Goal: Transaction & Acquisition: Purchase product/service

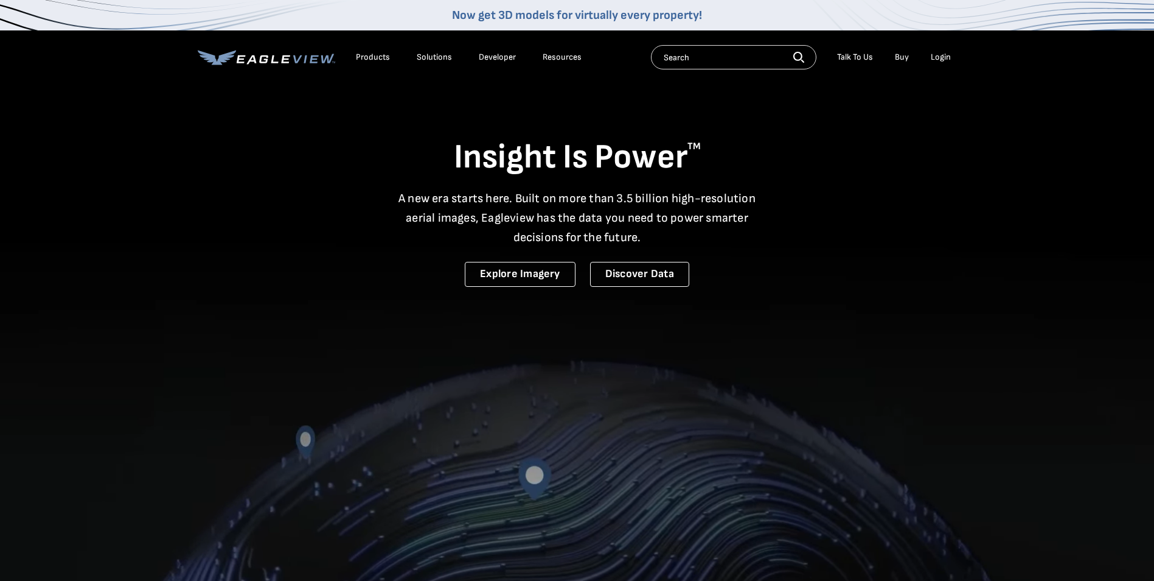
click at [946, 54] on div "Login" at bounding box center [941, 57] width 20 height 11
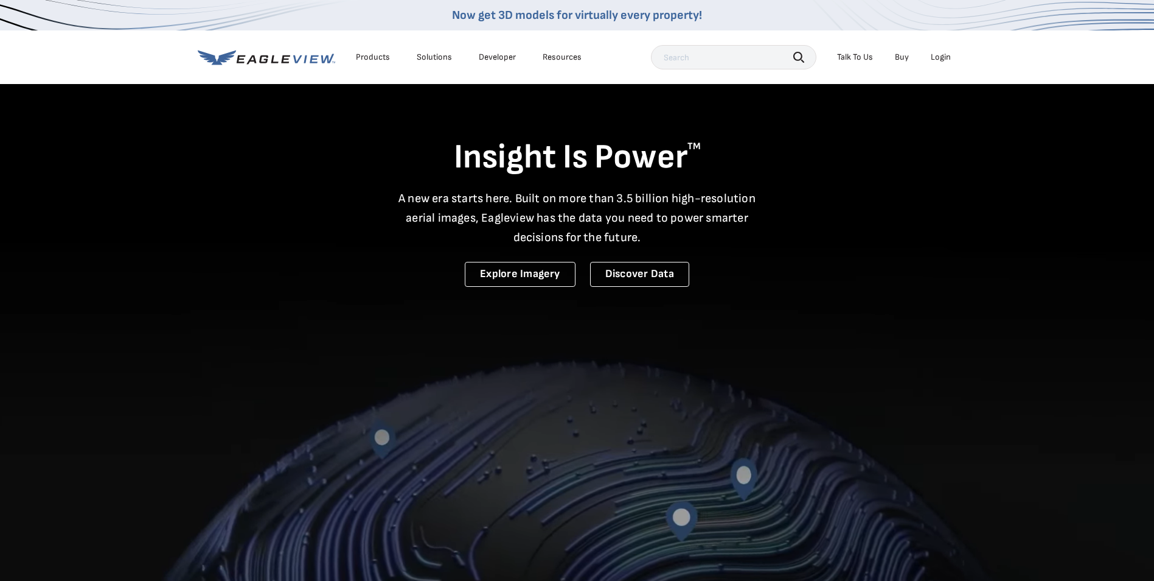
click at [944, 51] on li "Login" at bounding box center [941, 57] width 32 height 18
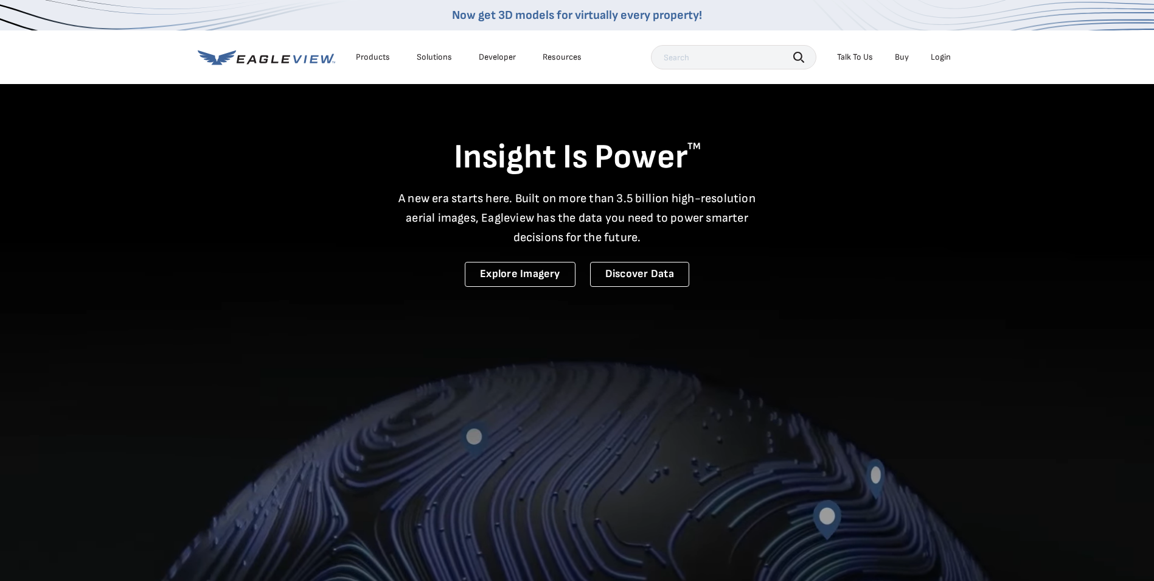
click at [944, 52] on div "Login" at bounding box center [941, 57] width 20 height 11
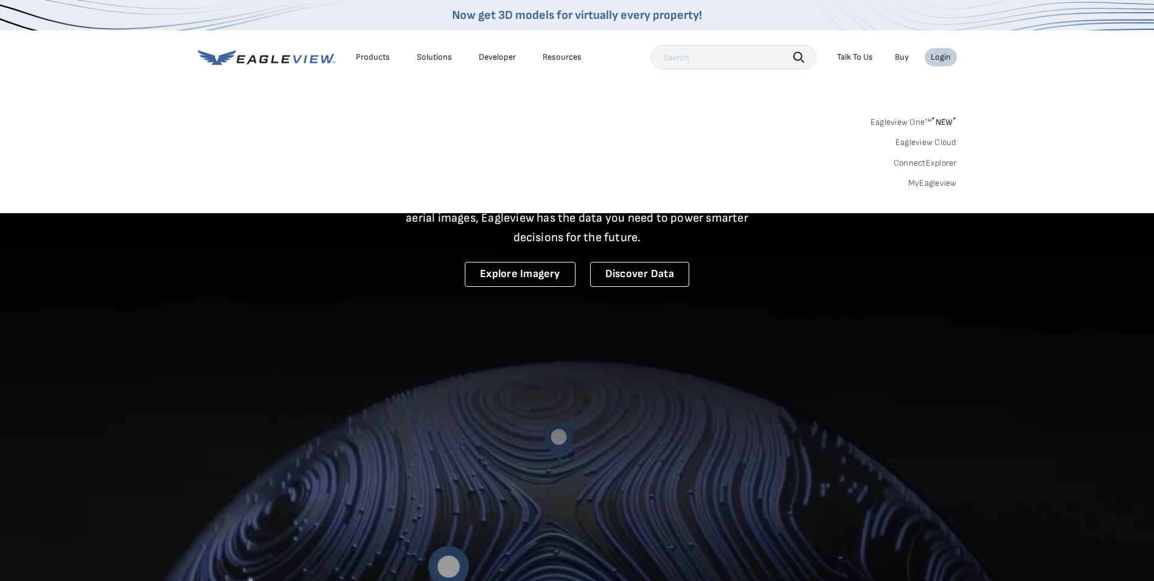
click at [939, 179] on div "Eagleview One™ * NEW * Eagleview Cloud ConnectExplorer MyEagleview" at bounding box center [577, 150] width 759 height 75
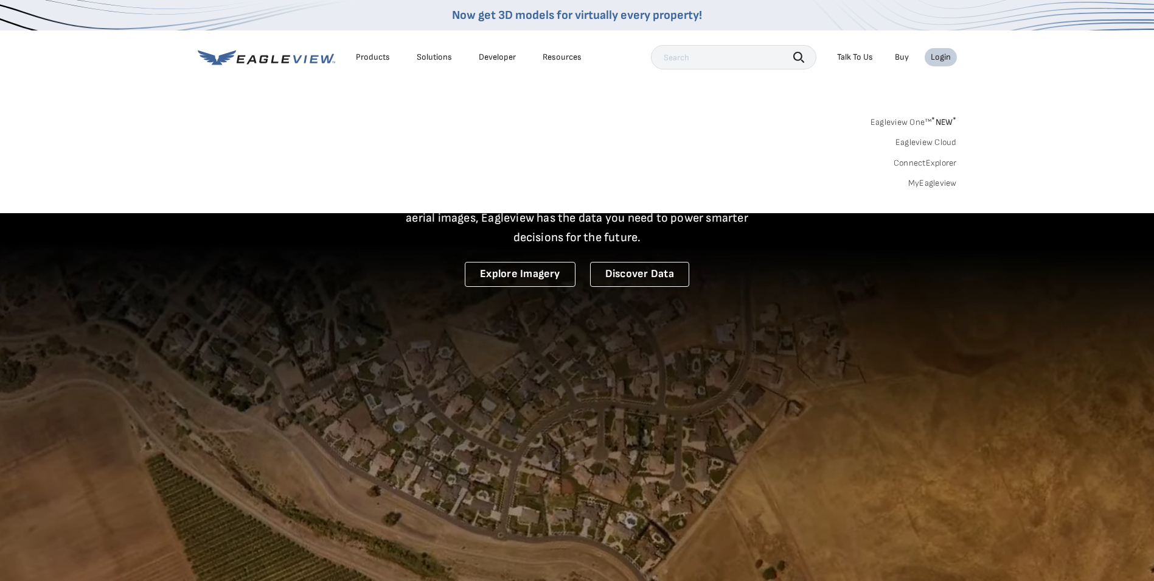
click at [938, 181] on link "MyEagleview" at bounding box center [933, 183] width 49 height 11
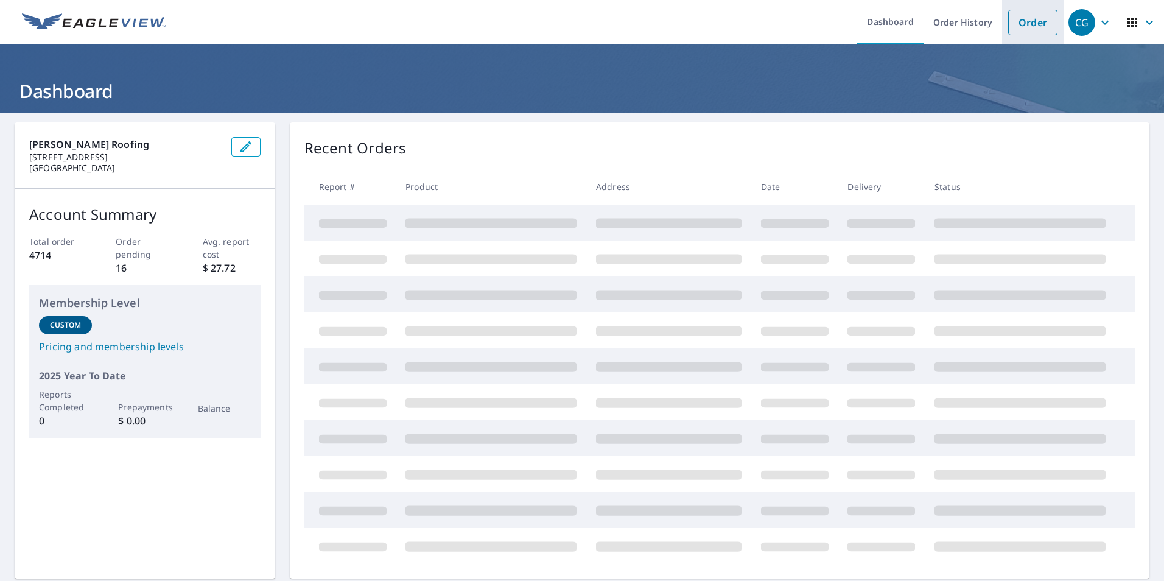
click at [1033, 21] on link "Order" at bounding box center [1032, 23] width 49 height 26
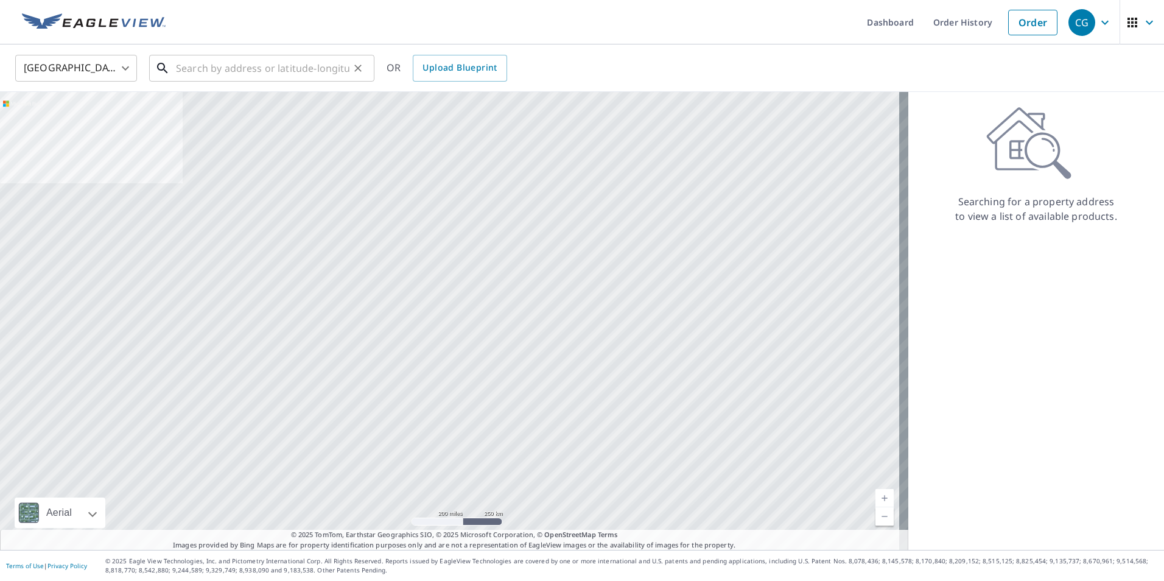
click at [226, 74] on input "text" at bounding box center [262, 68] width 173 height 34
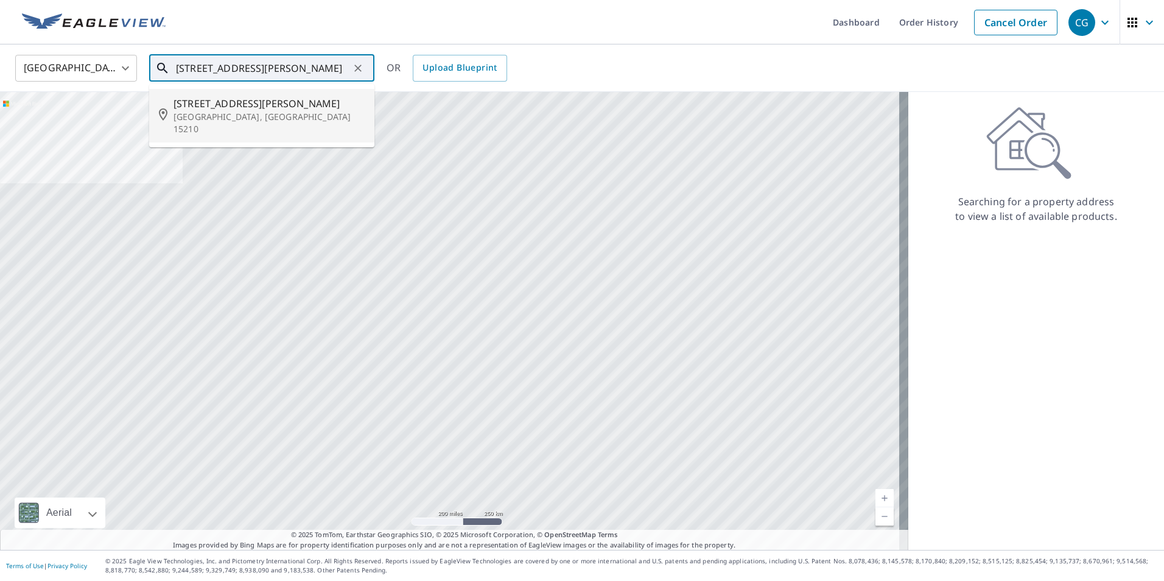
click at [237, 111] on p "Pittsburgh, PA 15210" at bounding box center [268, 123] width 191 height 24
type input "2003 Lucina Ave Pittsburgh, PA 15210"
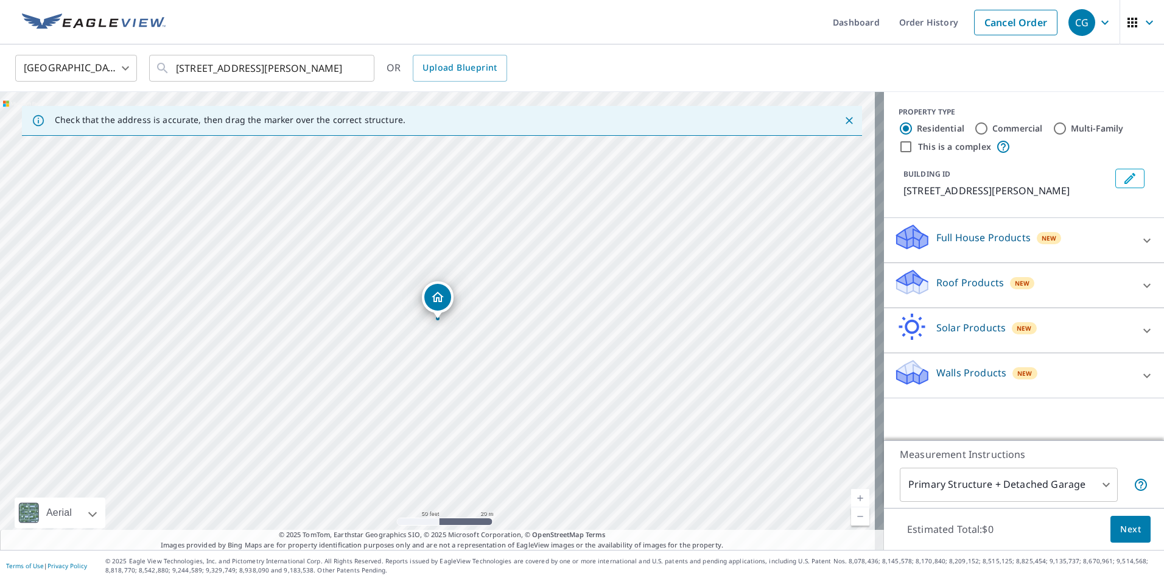
click at [936, 278] on p "Roof Products" at bounding box center [970, 282] width 68 height 15
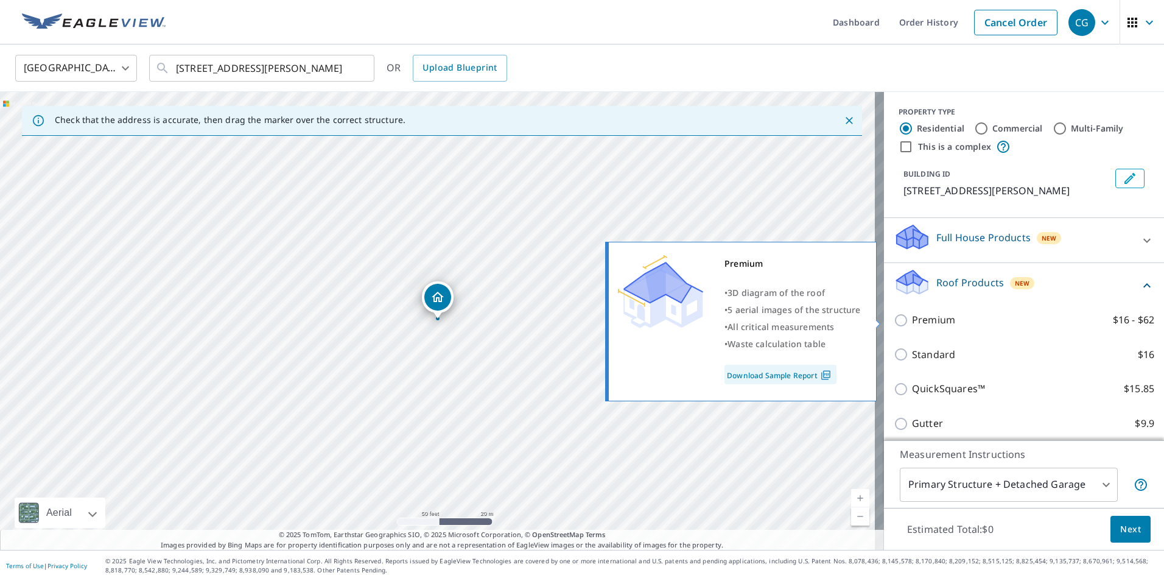
click at [934, 315] on p "Premium" at bounding box center [933, 319] width 43 height 15
click at [912, 315] on input "Premium $16 - $62" at bounding box center [902, 320] width 18 height 15
checkbox input "true"
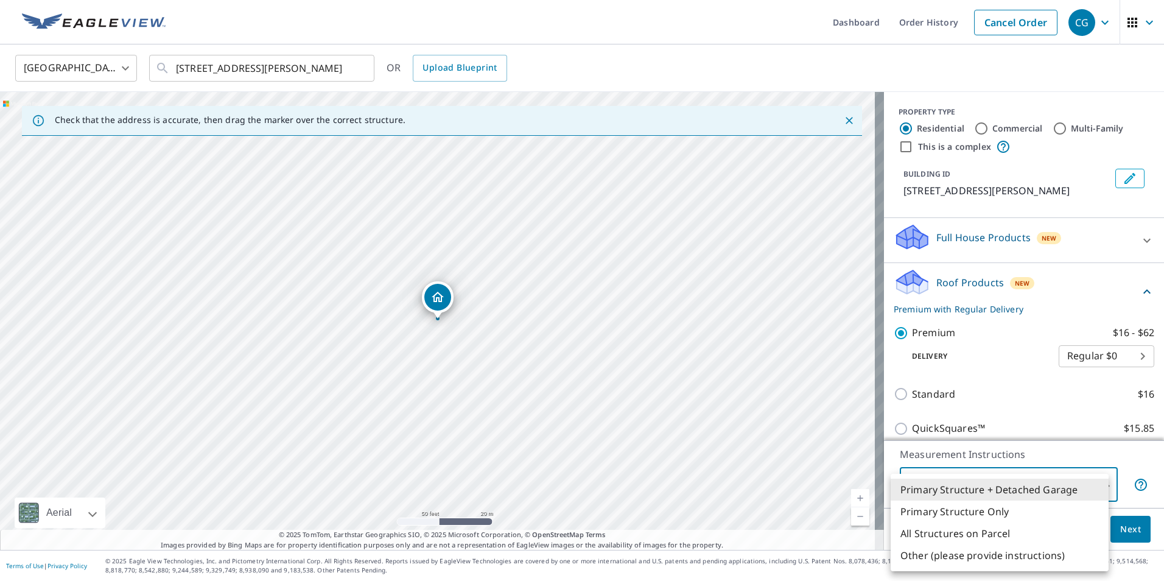
click at [970, 481] on body "CG CG Dashboard Order History Cancel Order CG United States US ​ 2003 Lucina Av…" at bounding box center [582, 290] width 1164 height 581
click at [974, 508] on li "Primary Structure Only" at bounding box center [999, 511] width 218 height 22
type input "2"
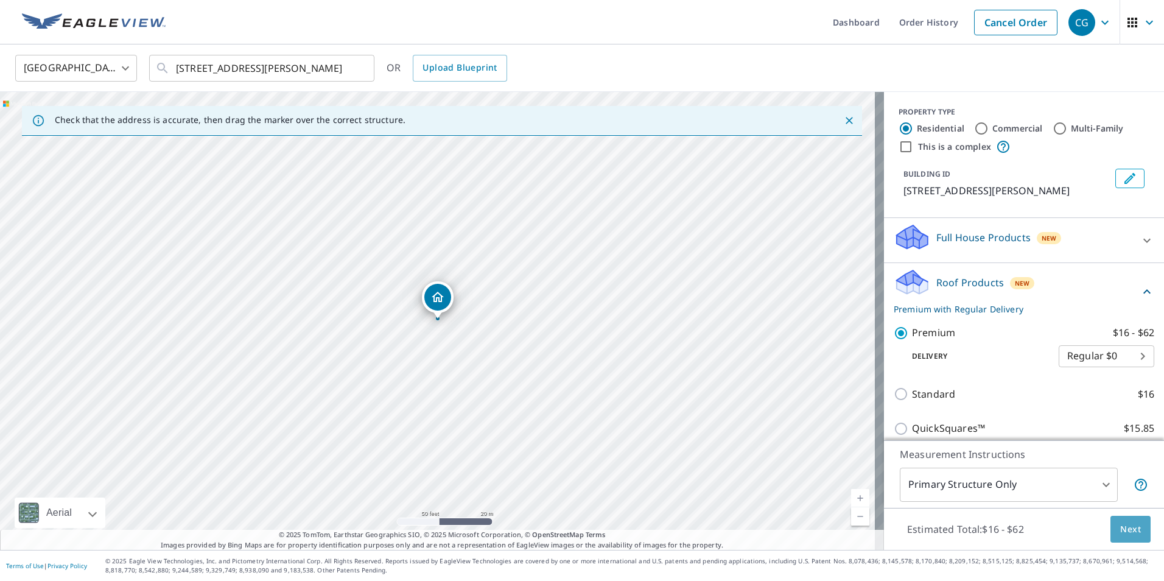
click at [1122, 534] on span "Next" at bounding box center [1130, 529] width 21 height 15
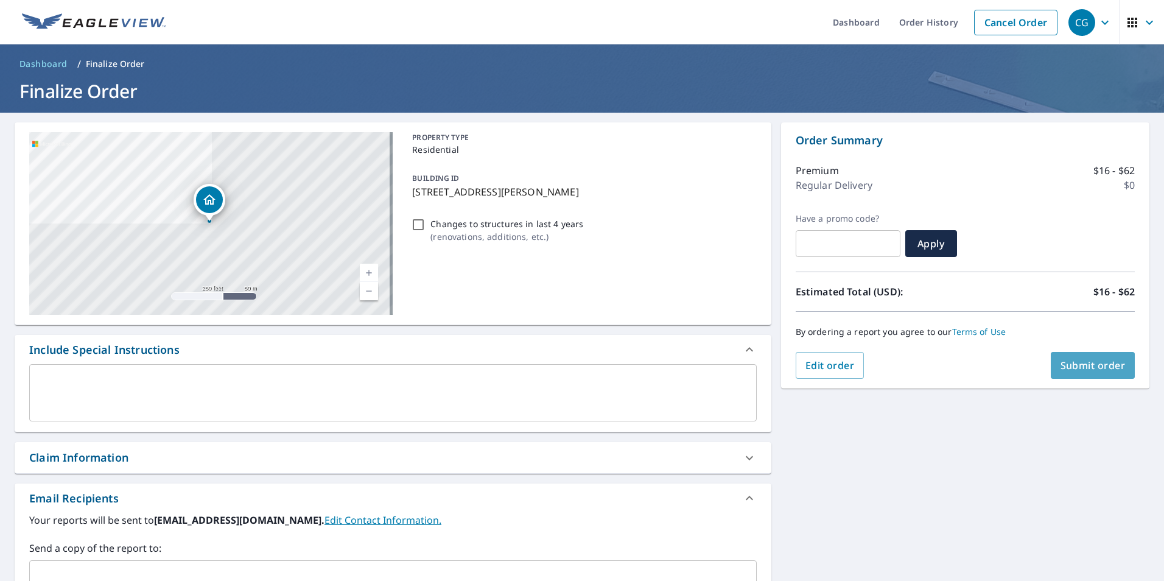
click at [1081, 365] on span "Submit order" at bounding box center [1092, 364] width 65 height 13
checkbox input "true"
